Goal: Find contact information: Find contact information

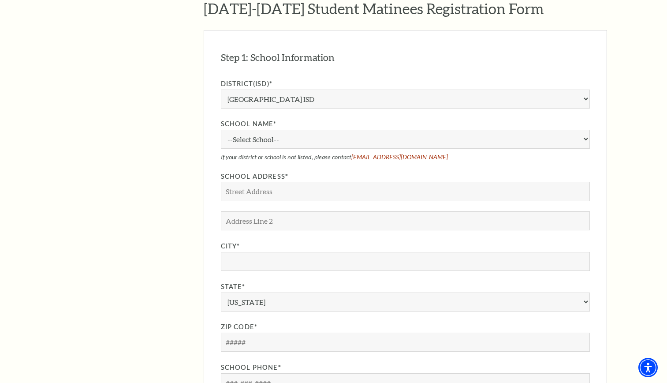
scroll to position [715, 0]
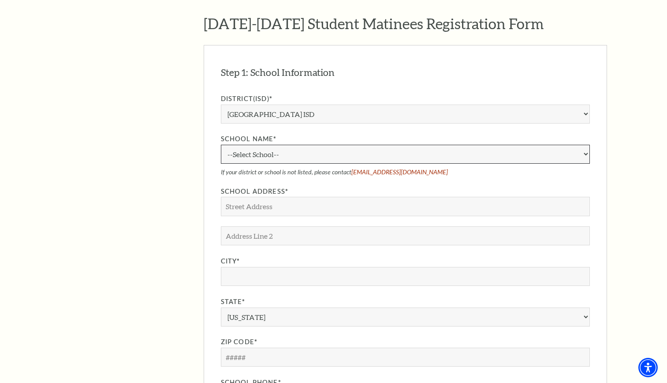
click at [287, 145] on select "--Select School-- A.M. Pate Elementary School Alice Carlson Elementary School A…" at bounding box center [405, 154] width 369 height 19
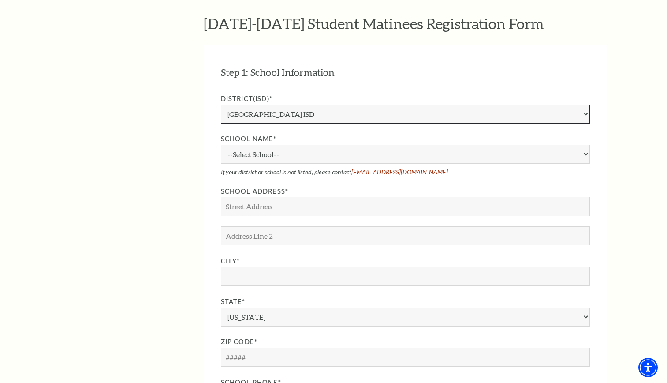
click at [288, 104] on select "Aledo ISD Alvarado ISD Alvord ISD Arlington ISD Azle ISD Bellevue ISD Birdville…" at bounding box center [405, 113] width 369 height 19
select select "[PERSON_NAME] ISD"
click at [221, 104] on select "Aledo ISD Alvarado ISD Alvord ISD Arlington ISD Azle ISD Bellevue ISD Birdville…" at bounding box center [405, 113] width 369 height 19
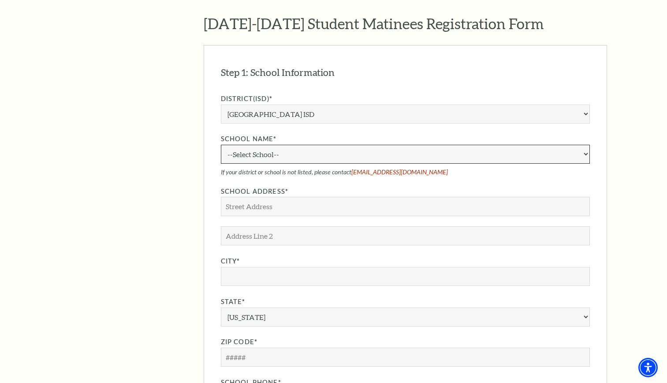
click at [285, 145] on select "--Select School-- Basswood Elementary School Bear Creek Intermediate School Bet…" at bounding box center [405, 154] width 369 height 19
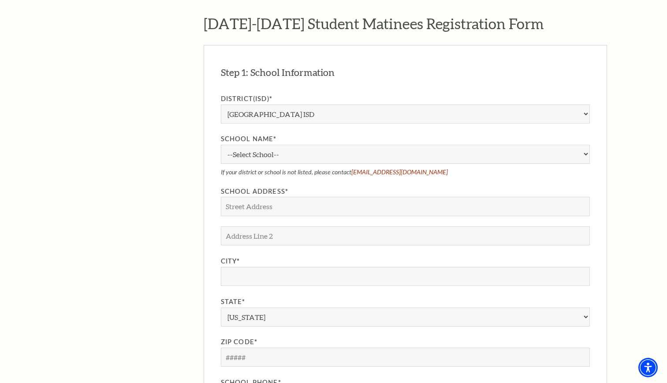
click at [129, 202] on aside "The Program Donate Now Student Matinees Broadway Bridges at Bass Performance Ha…" at bounding box center [118, 133] width 117 height 1200
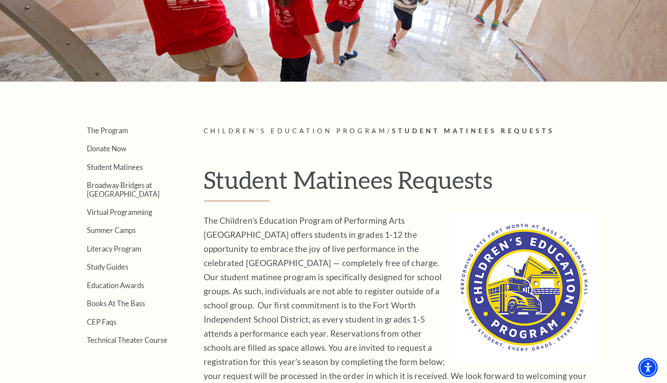
scroll to position [122, 0]
click at [94, 304] on link "Books At The Bass" at bounding box center [116, 302] width 58 height 8
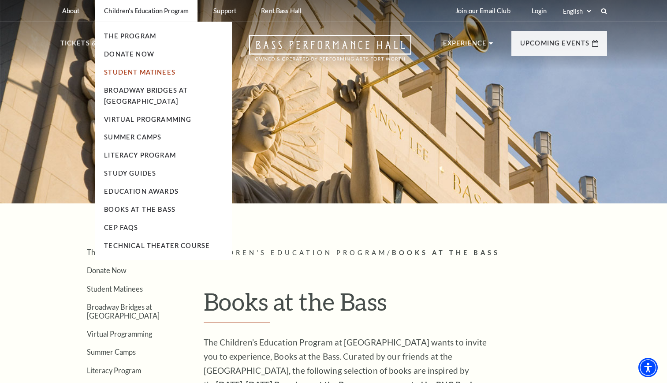
click at [150, 70] on link "Student Matinees" at bounding box center [139, 71] width 71 height 7
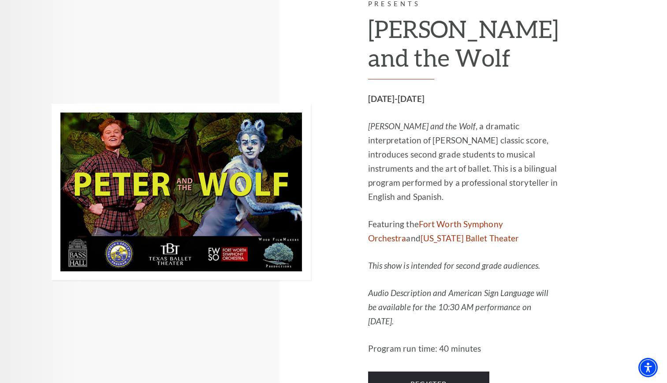
scroll to position [1259, 0]
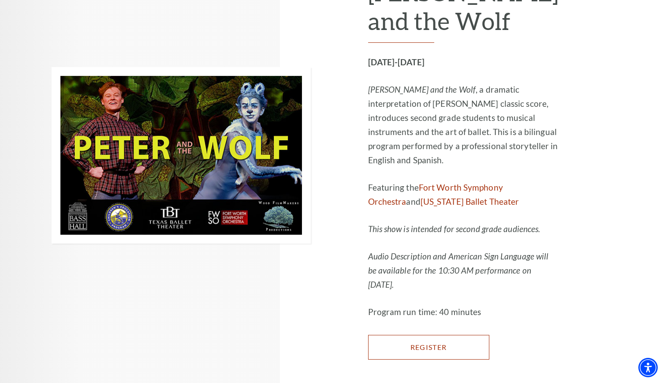
click at [445, 335] on link "Register" at bounding box center [428, 347] width 121 height 25
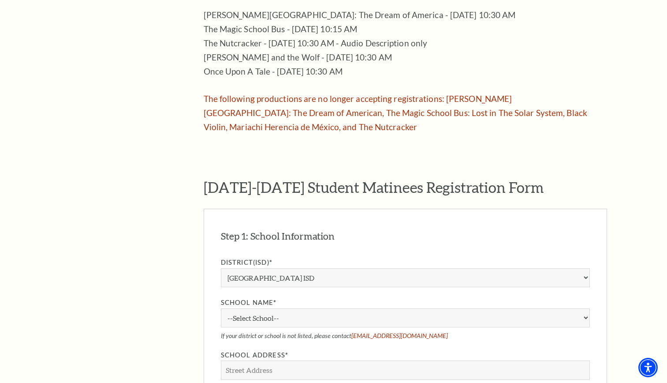
scroll to position [551, 0]
click at [383, 332] on link "education@basshall.com" at bounding box center [399, 335] width 97 height 7
click at [399, 332] on link "education@basshall.com" at bounding box center [399, 335] width 97 height 7
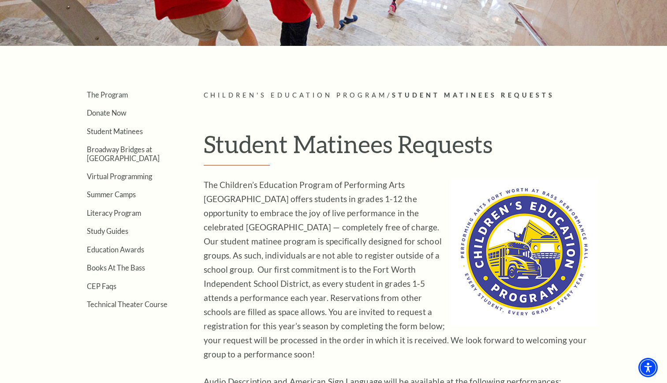
scroll to position [0, 0]
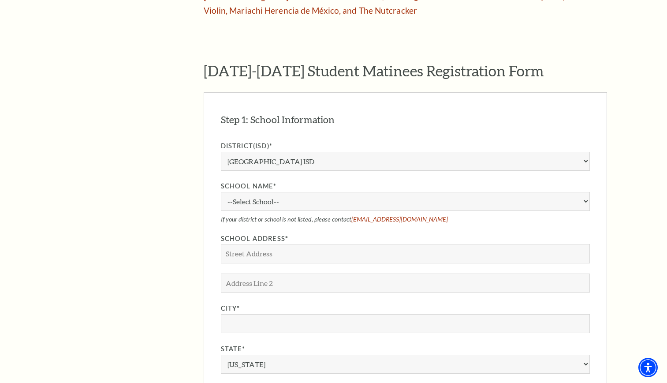
scroll to position [667, 0]
drag, startPoint x: 416, startPoint y: 187, endPoint x: 352, endPoint y: 193, distance: 64.1
click at [352, 216] on p "If your district or school is not listed, please contact [EMAIL_ADDRESS][DOMAIN…" at bounding box center [405, 219] width 369 height 7
copy link "[EMAIL_ADDRESS][DOMAIN_NAME]"
